Goal: Information Seeking & Learning: Find specific fact

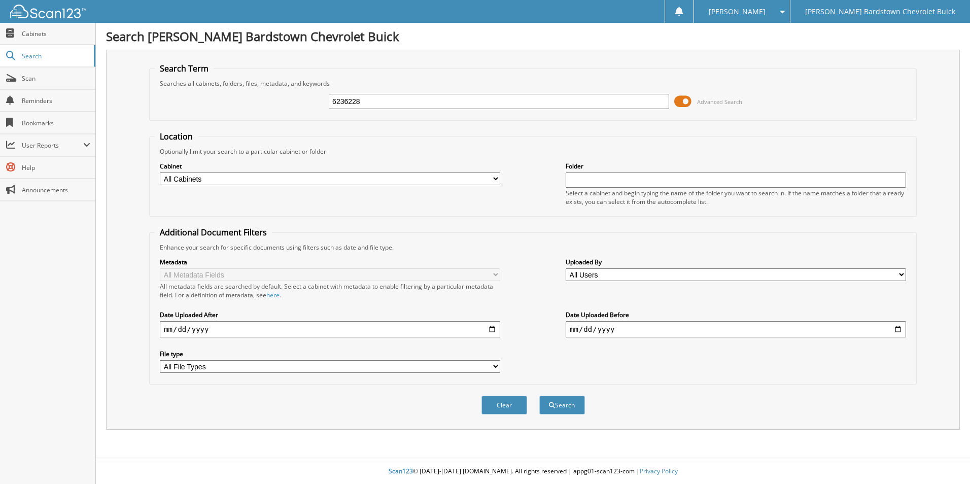
type input "6236228"
click at [539, 396] on button "Search" at bounding box center [562, 405] width 46 height 19
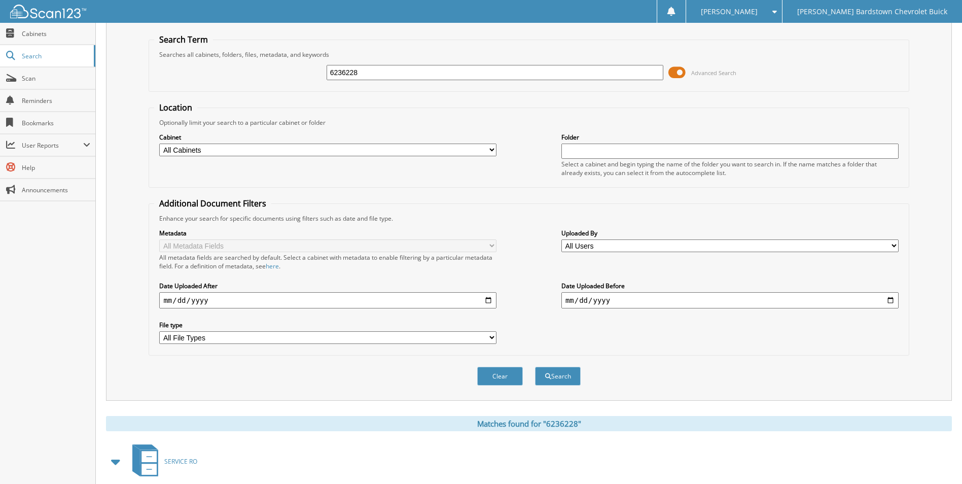
scroll to position [123, 0]
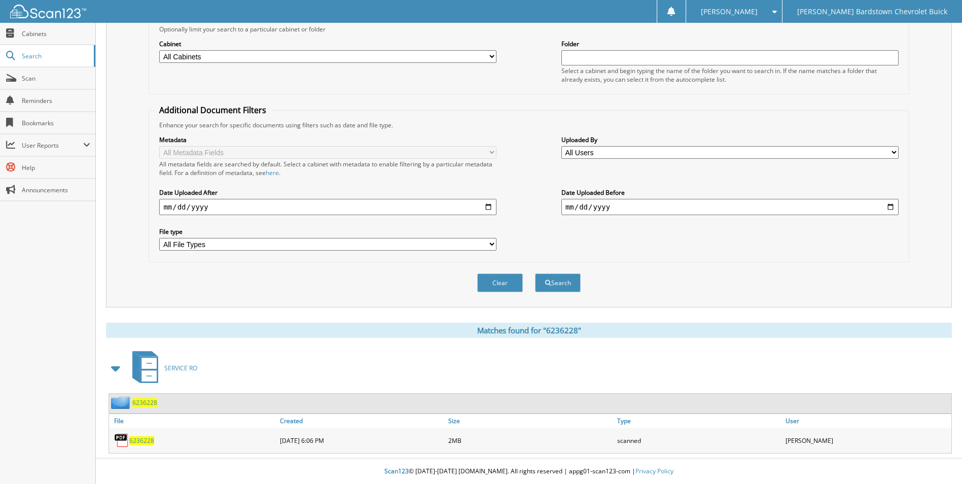
click at [146, 403] on span "6236228" at bounding box center [144, 402] width 25 height 9
